Goal: Transaction & Acquisition: Purchase product/service

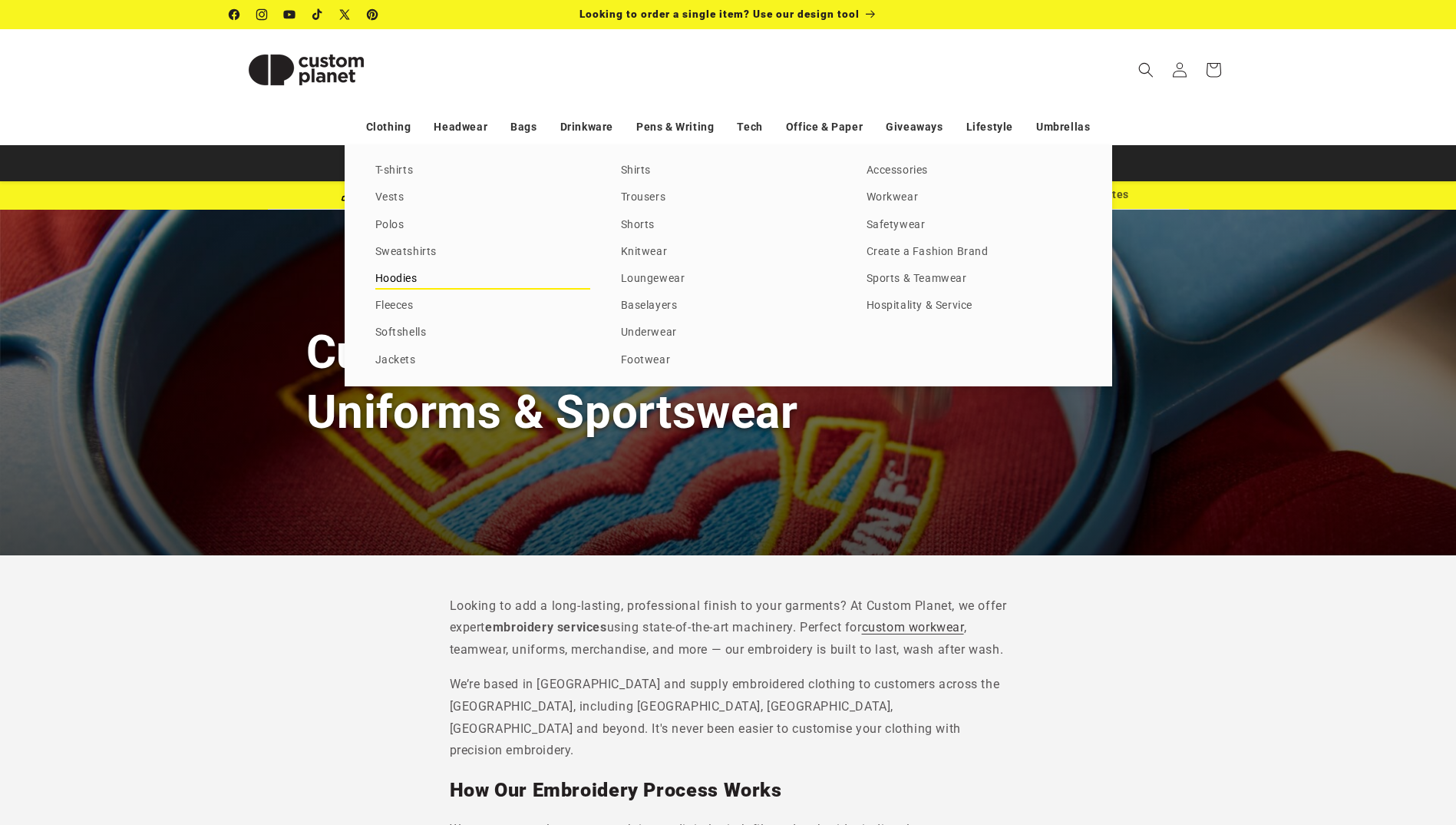
click at [406, 276] on link "Hoodies" at bounding box center [482, 279] width 215 height 20
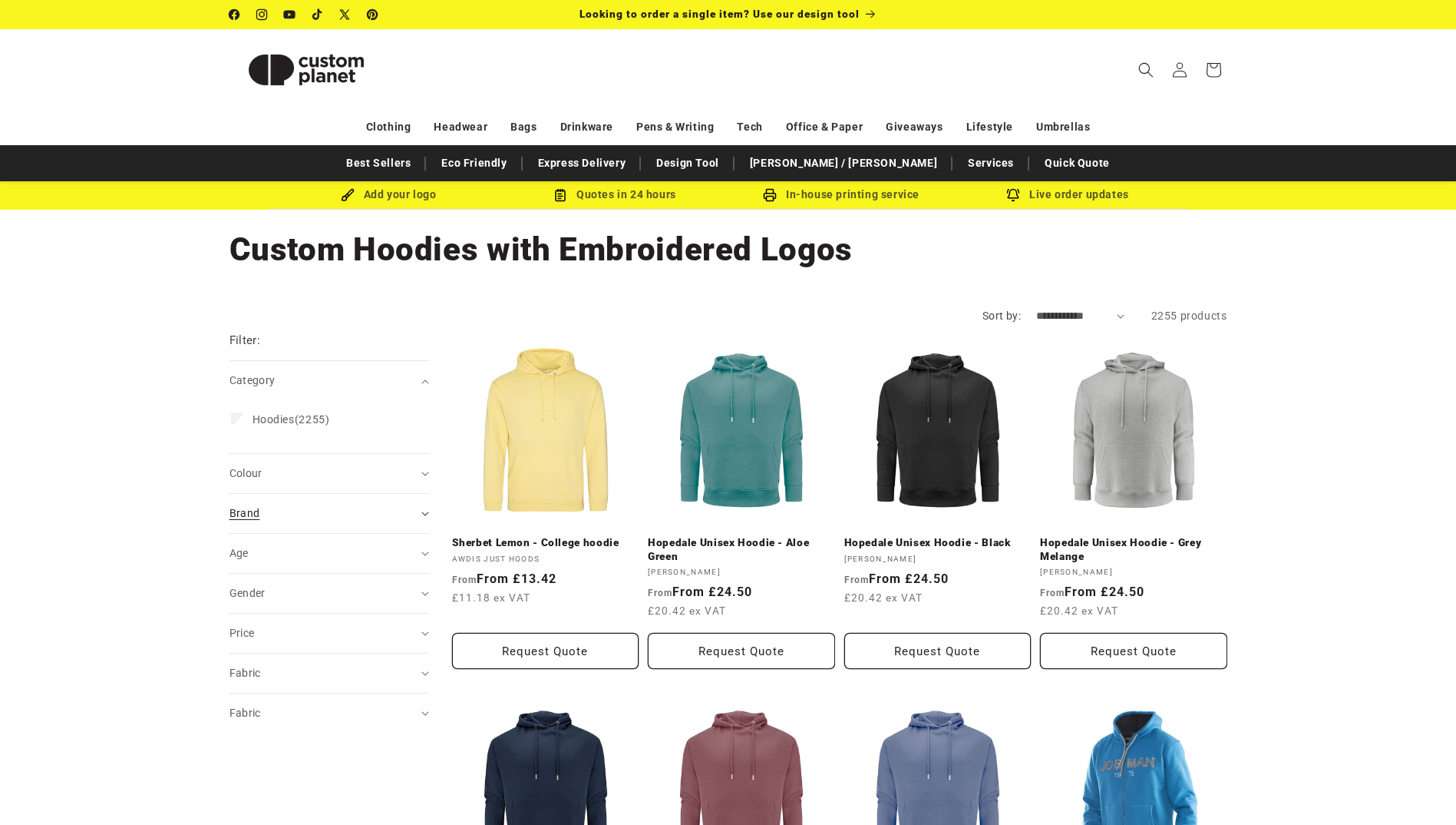
click at [326, 514] on div "Brand (0)" at bounding box center [323, 513] width 186 height 16
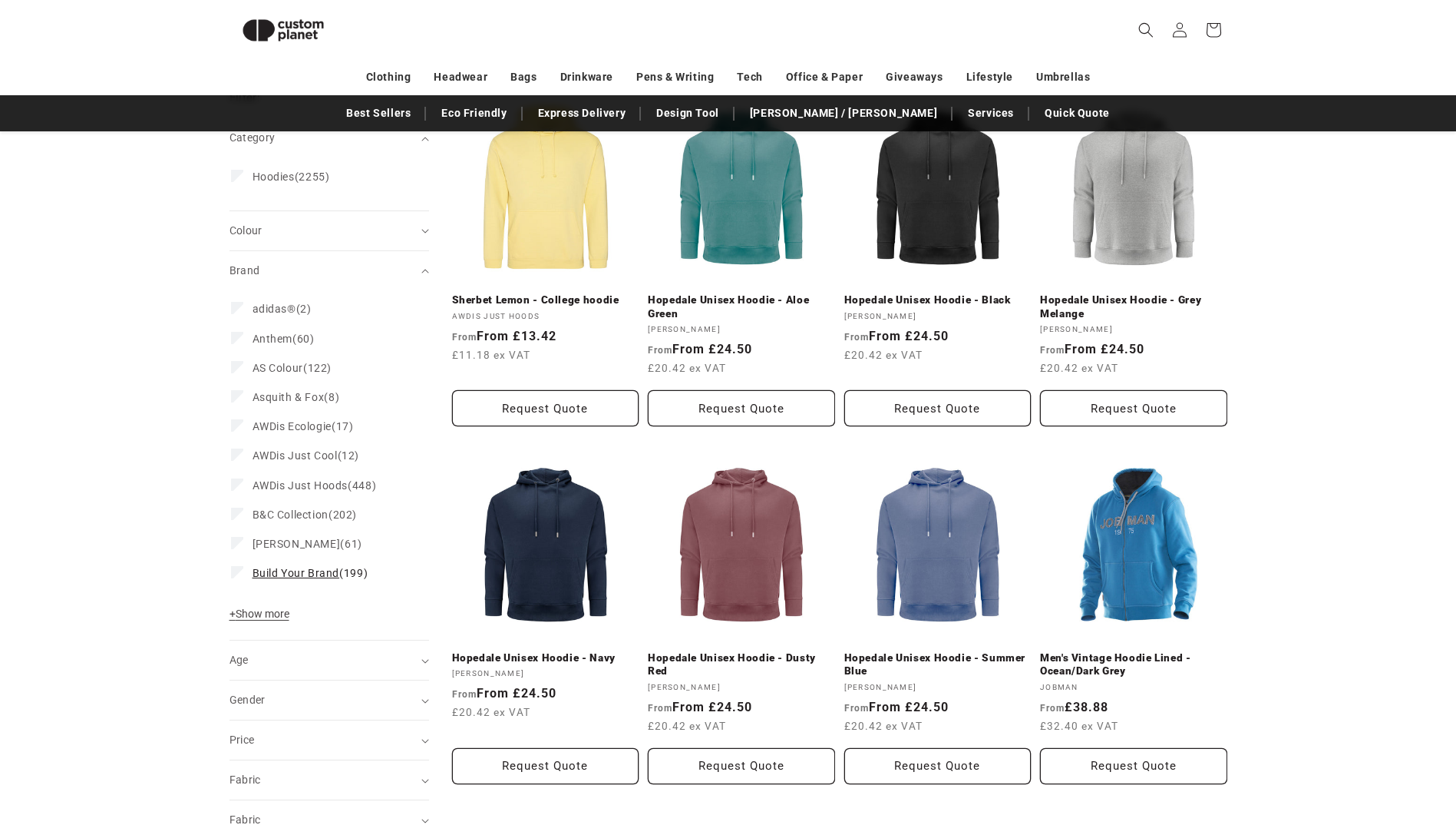
scroll to position [210, 0]
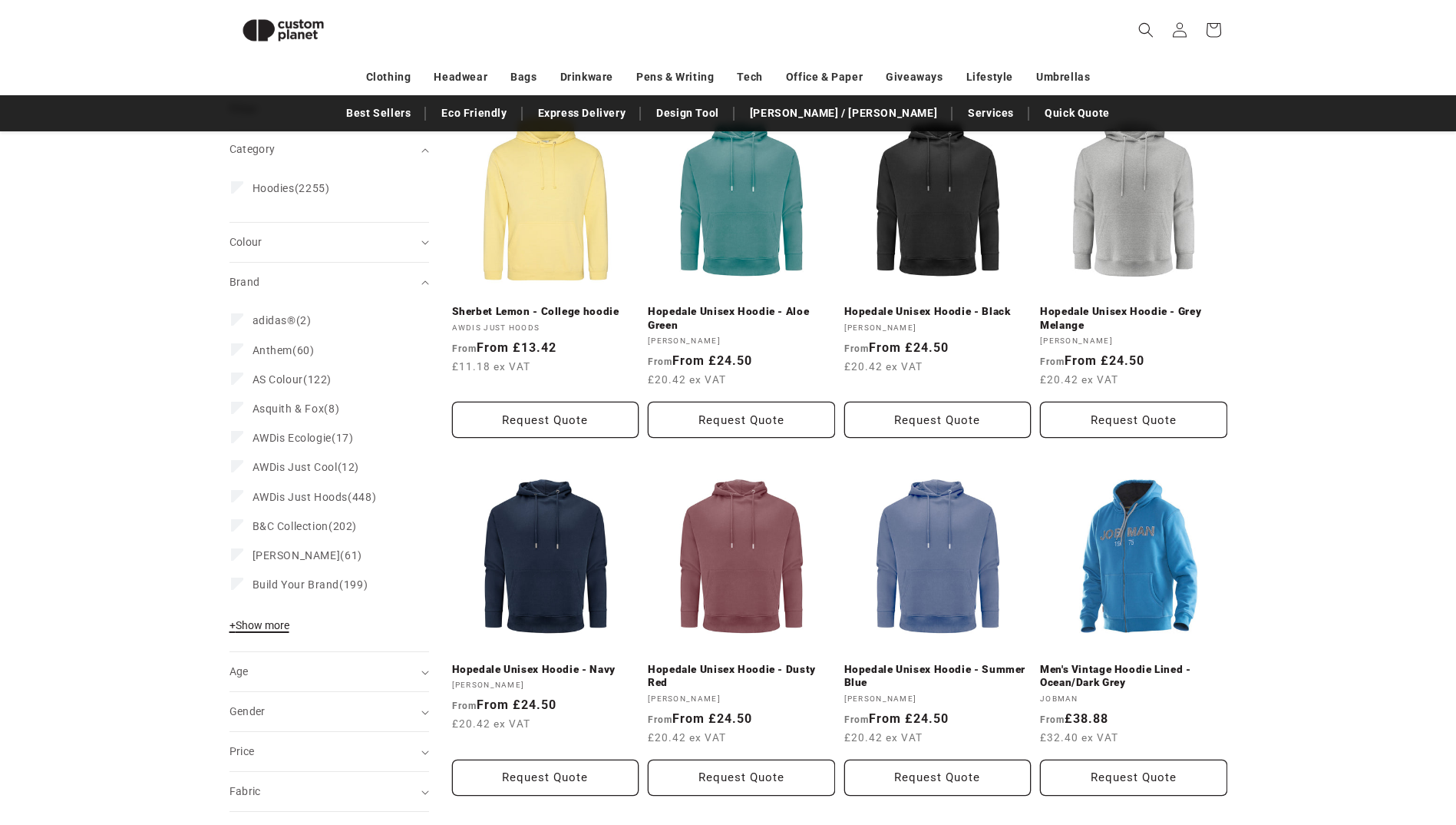
click at [254, 627] on span "+ Show more" at bounding box center [260, 625] width 60 height 12
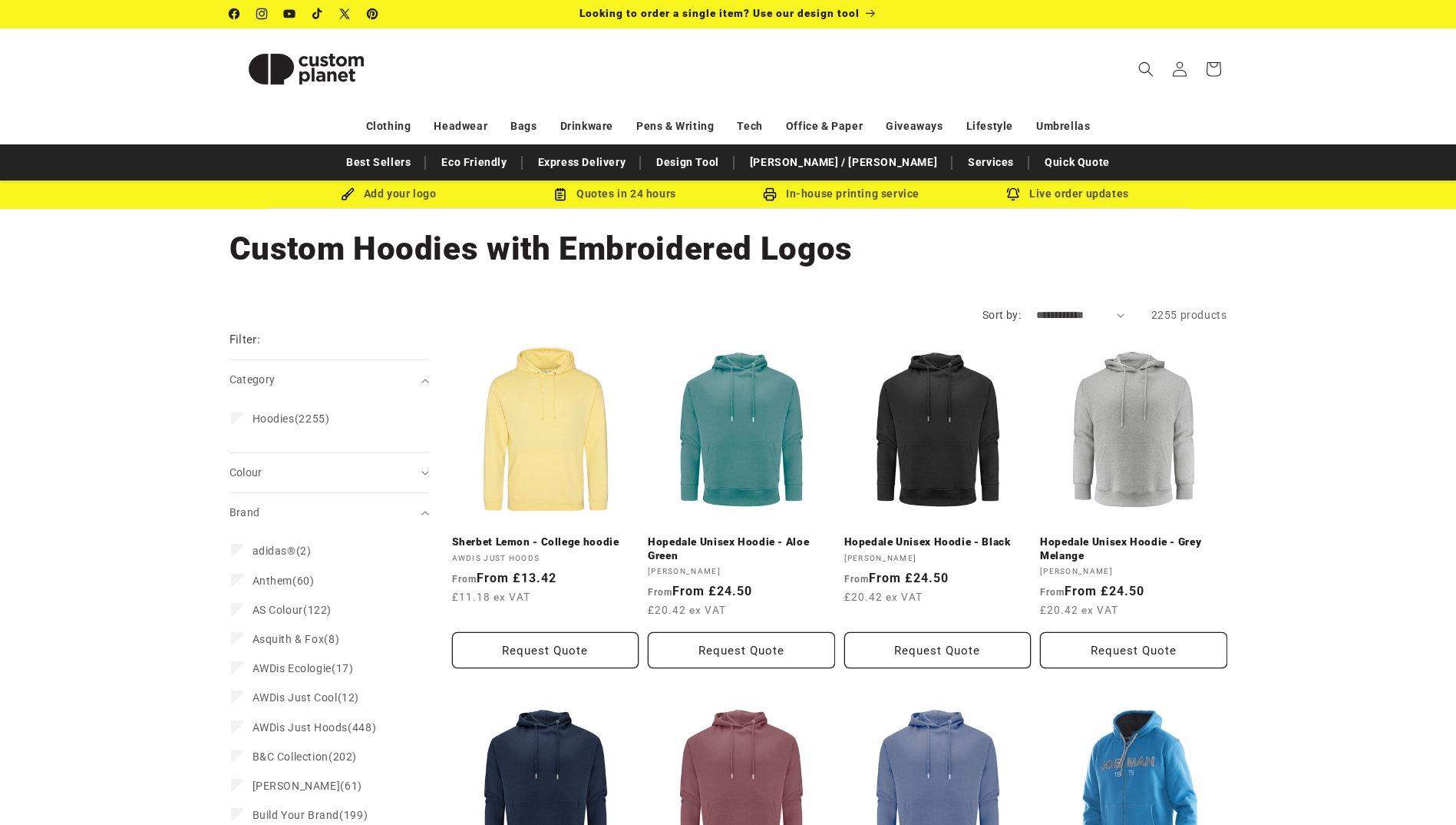
scroll to position [0, 0]
